Goal: Task Accomplishment & Management: Manage account settings

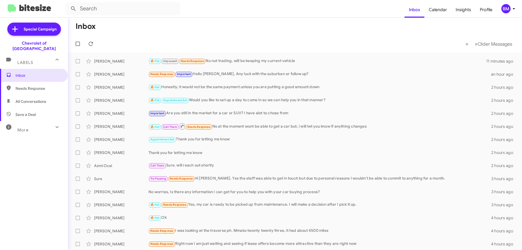
click at [502, 11] on div "BM" at bounding box center [505, 8] width 9 height 9
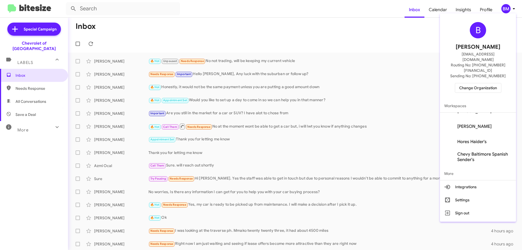
scroll to position [67, 0]
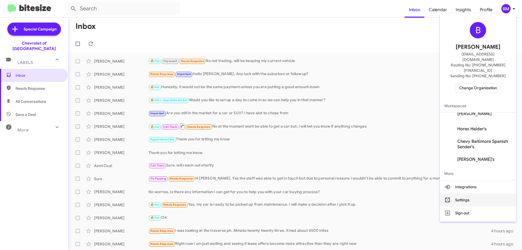
click at [463, 193] on button "Settings" at bounding box center [478, 199] width 76 height 13
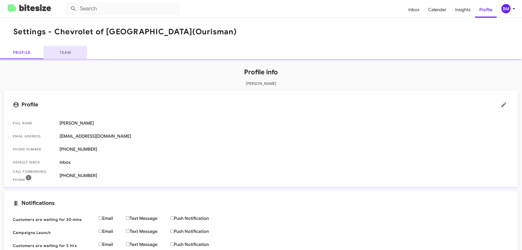
click at [65, 52] on link "Team" at bounding box center [64, 52] width 43 height 13
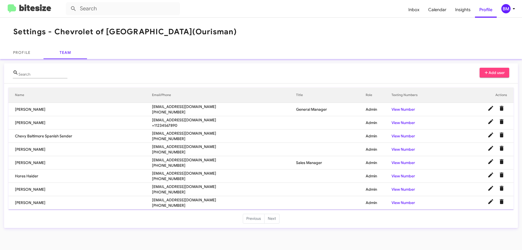
click at [271, 219] on li "Next" at bounding box center [271, 219] width 15 height 10
click at [36, 72] on div "Search" at bounding box center [42, 73] width 49 height 11
type input "[PERSON_NAME]"
